Goal: Find specific page/section: Find specific page/section

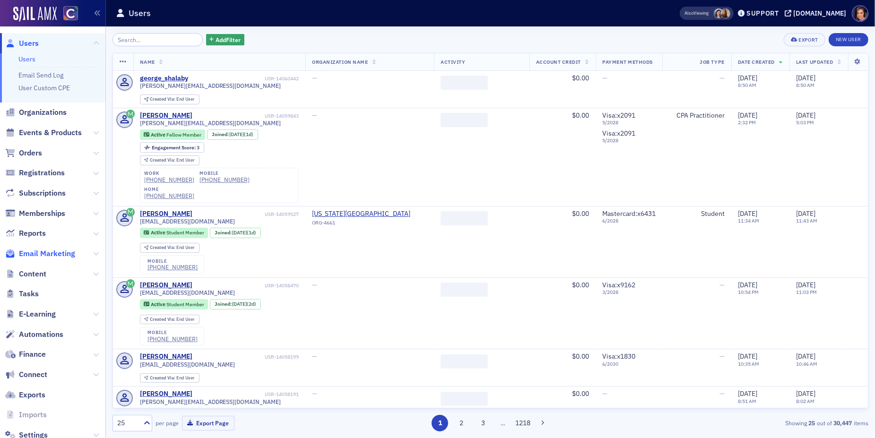
click at [61, 249] on span "Email Marketing" at bounding box center [47, 254] width 56 height 10
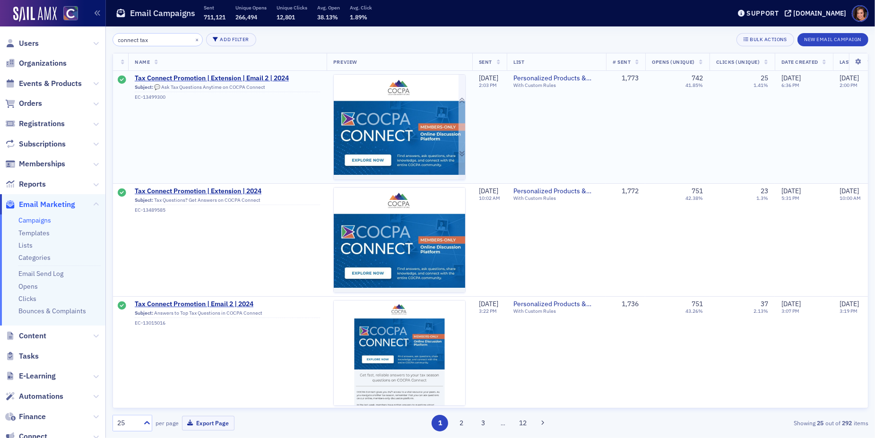
type input "connect tax"
click at [388, 129] on img at bounding box center [399, 276] width 131 height 402
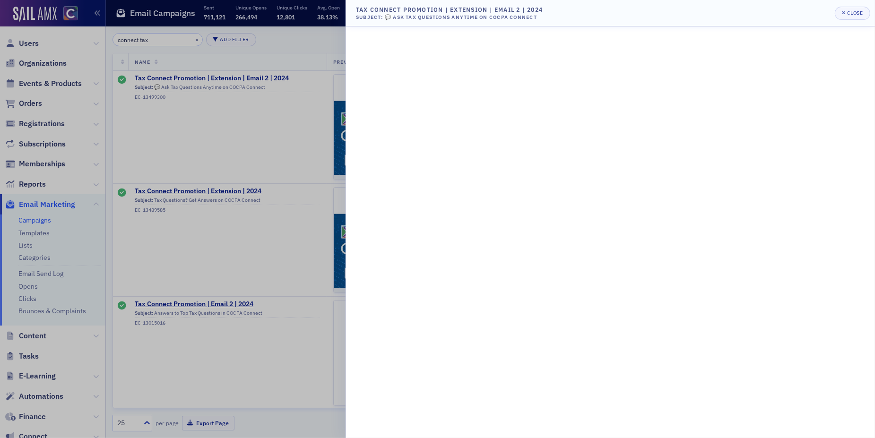
click at [267, 232] on div at bounding box center [437, 219] width 875 height 438
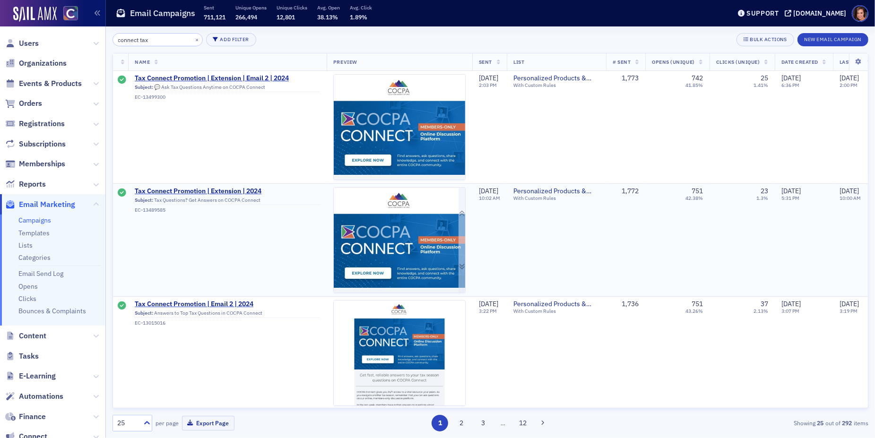
click at [369, 228] on img at bounding box center [399, 391] width 131 height 406
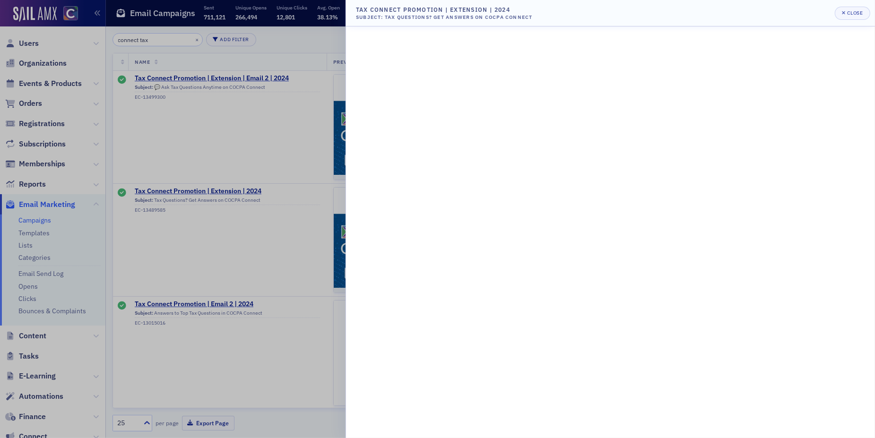
click at [252, 237] on div at bounding box center [437, 219] width 875 height 438
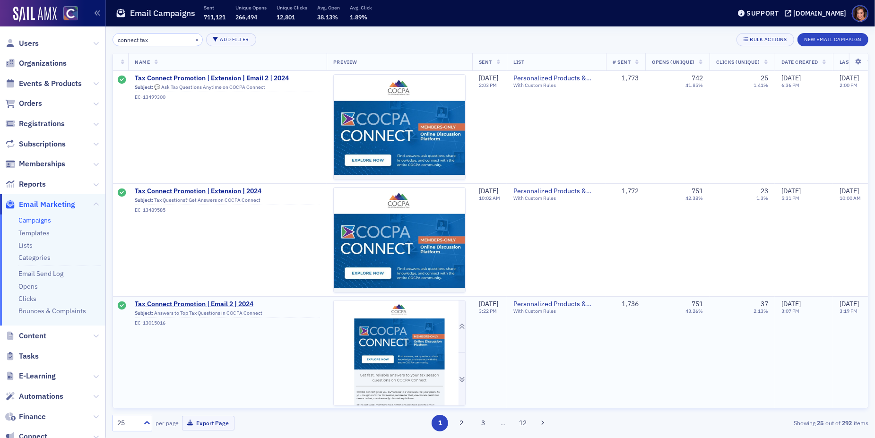
click at [386, 342] on img at bounding box center [399, 407] width 131 height 212
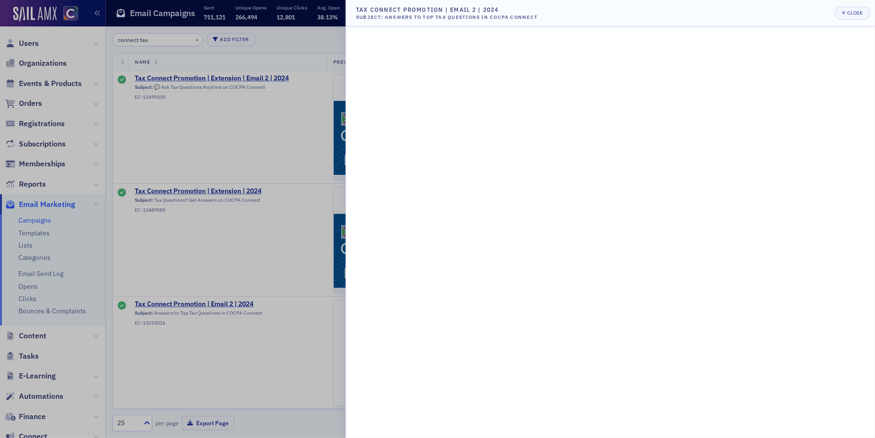
click at [285, 330] on div at bounding box center [437, 219] width 875 height 438
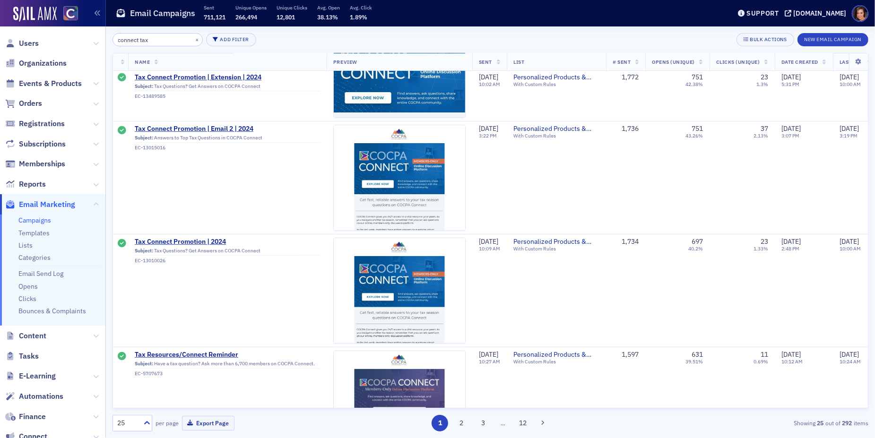
scroll to position [179, 0]
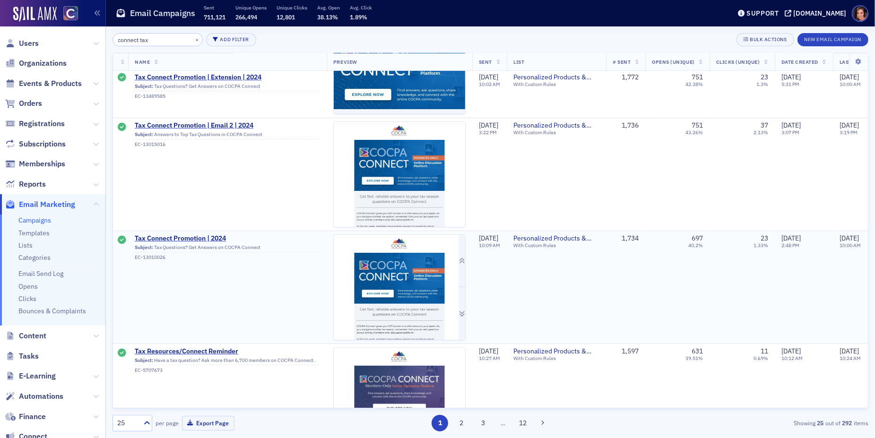
click at [388, 291] on img at bounding box center [399, 338] width 131 height 206
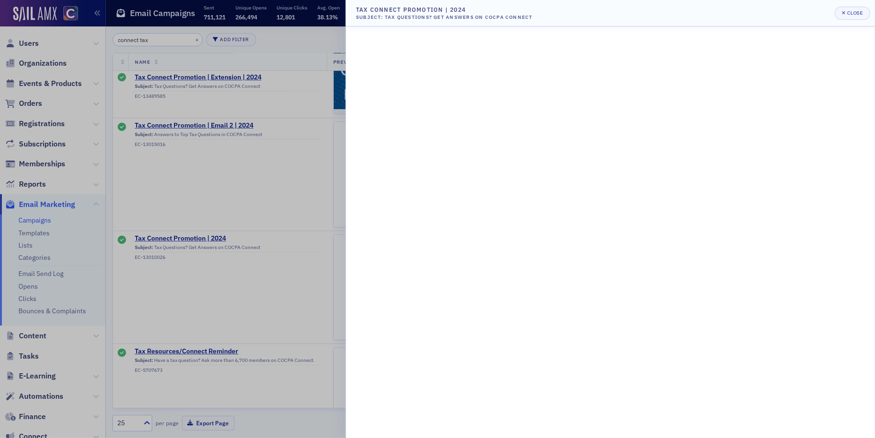
click at [280, 290] on div at bounding box center [437, 219] width 875 height 438
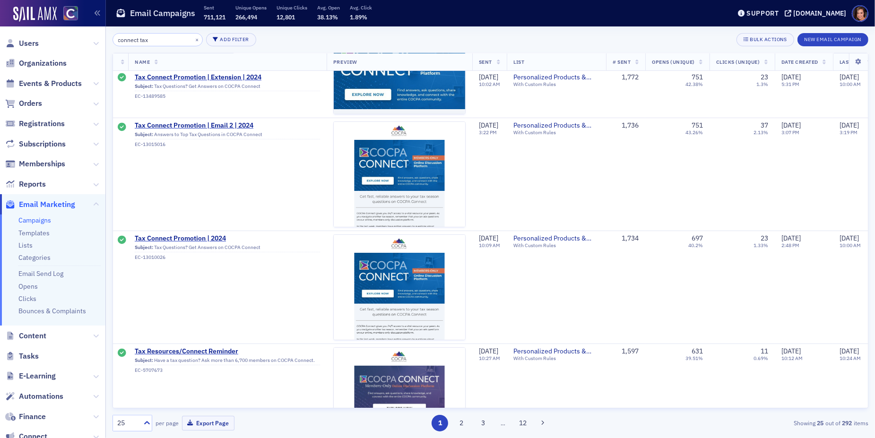
scroll to position [251, 0]
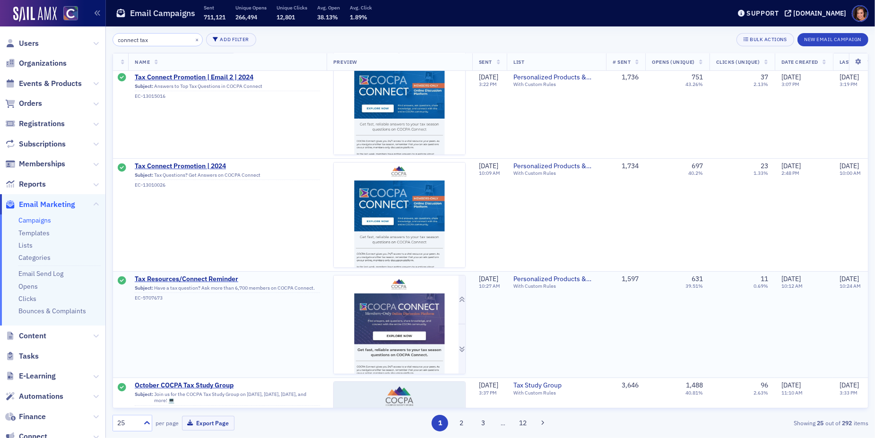
click at [392, 299] on img at bounding box center [399, 325] width 131 height 99
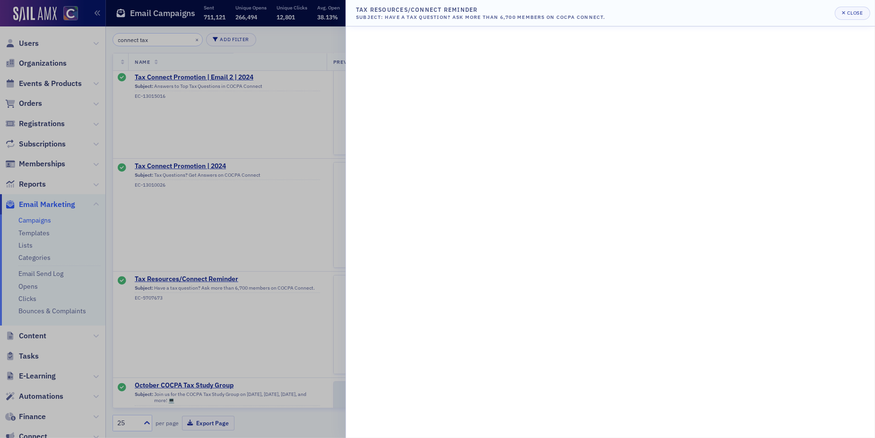
click at [269, 241] on div at bounding box center [437, 219] width 875 height 438
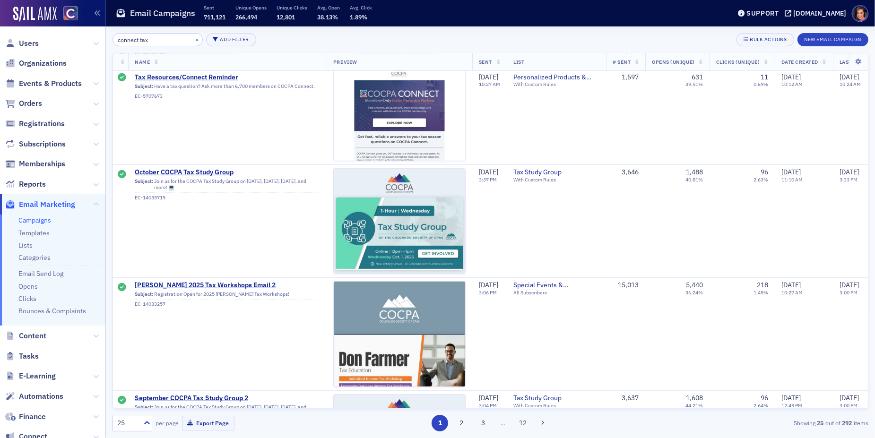
scroll to position [0, 0]
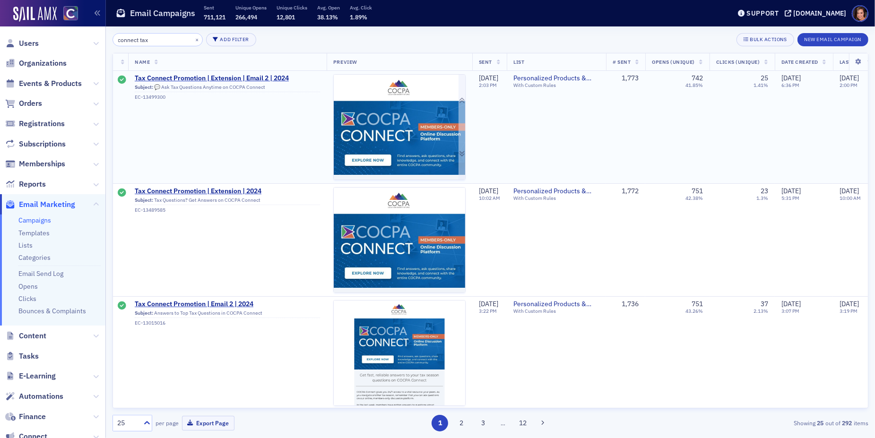
click at [398, 116] on img at bounding box center [399, 276] width 131 height 402
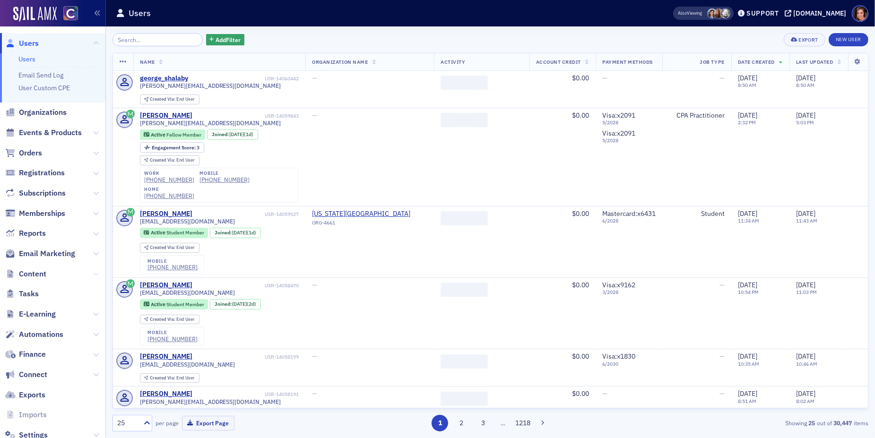
click at [97, 276] on icon at bounding box center [96, 274] width 6 height 6
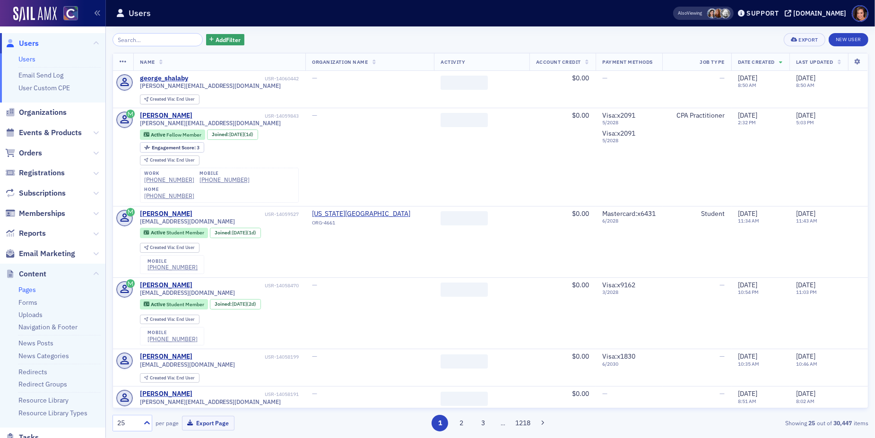
click at [24, 293] on link "Pages" at bounding box center [26, 289] width 17 height 9
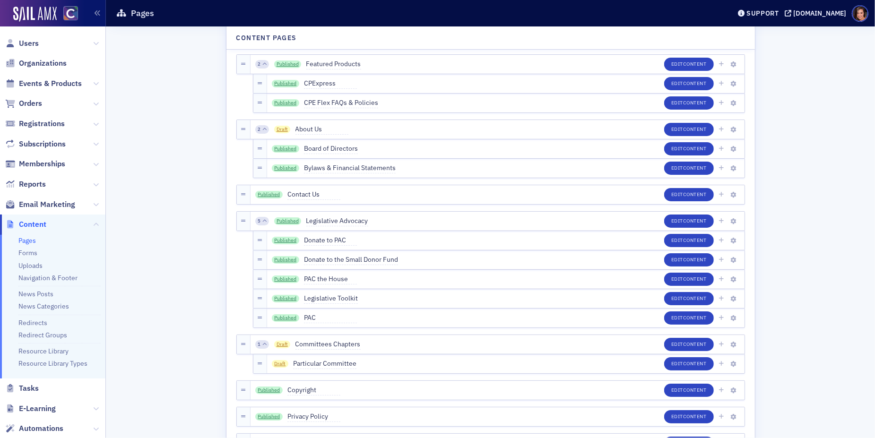
scroll to position [11626, 0]
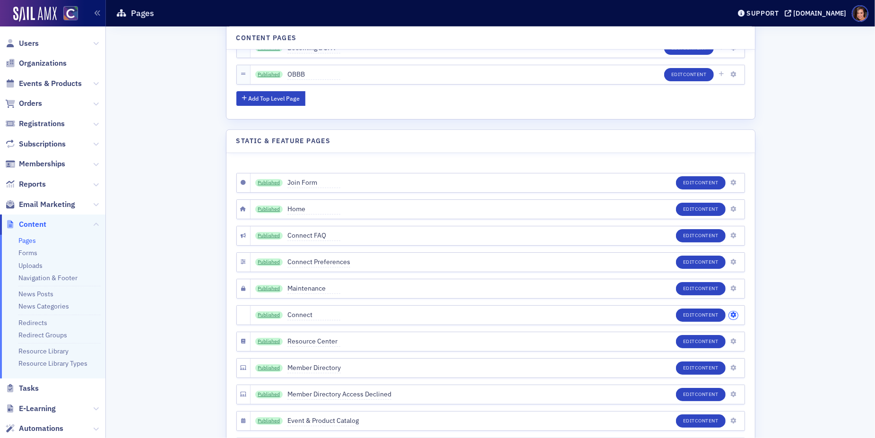
click at [733, 312] on icon "button" at bounding box center [733, 315] width 6 height 6
